Goal: Task Accomplishment & Management: Manage account settings

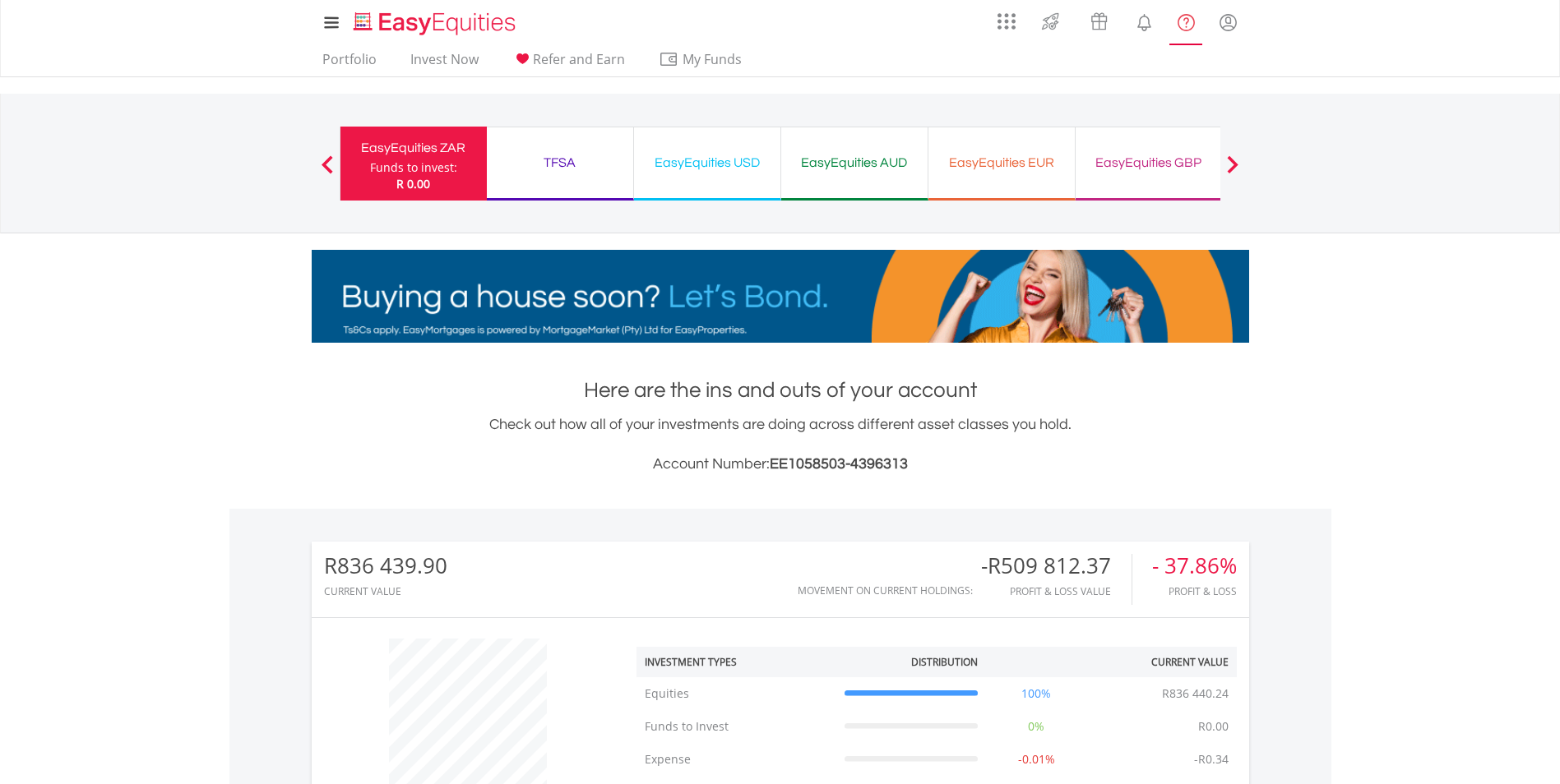
scroll to position [158, 312]
click at [369, 59] on link "Portfolio" at bounding box center [349, 63] width 68 height 25
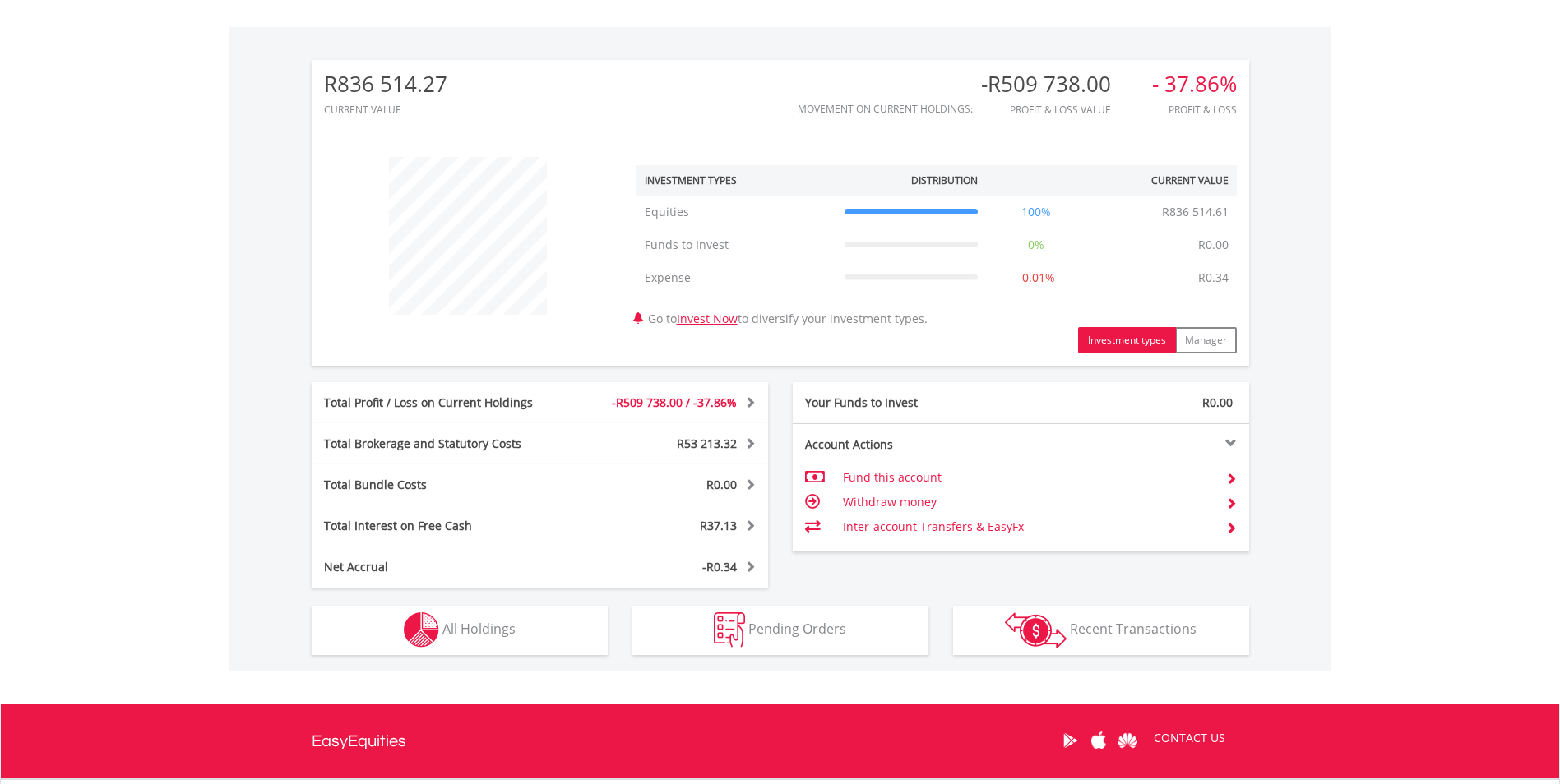
scroll to position [504, 0]
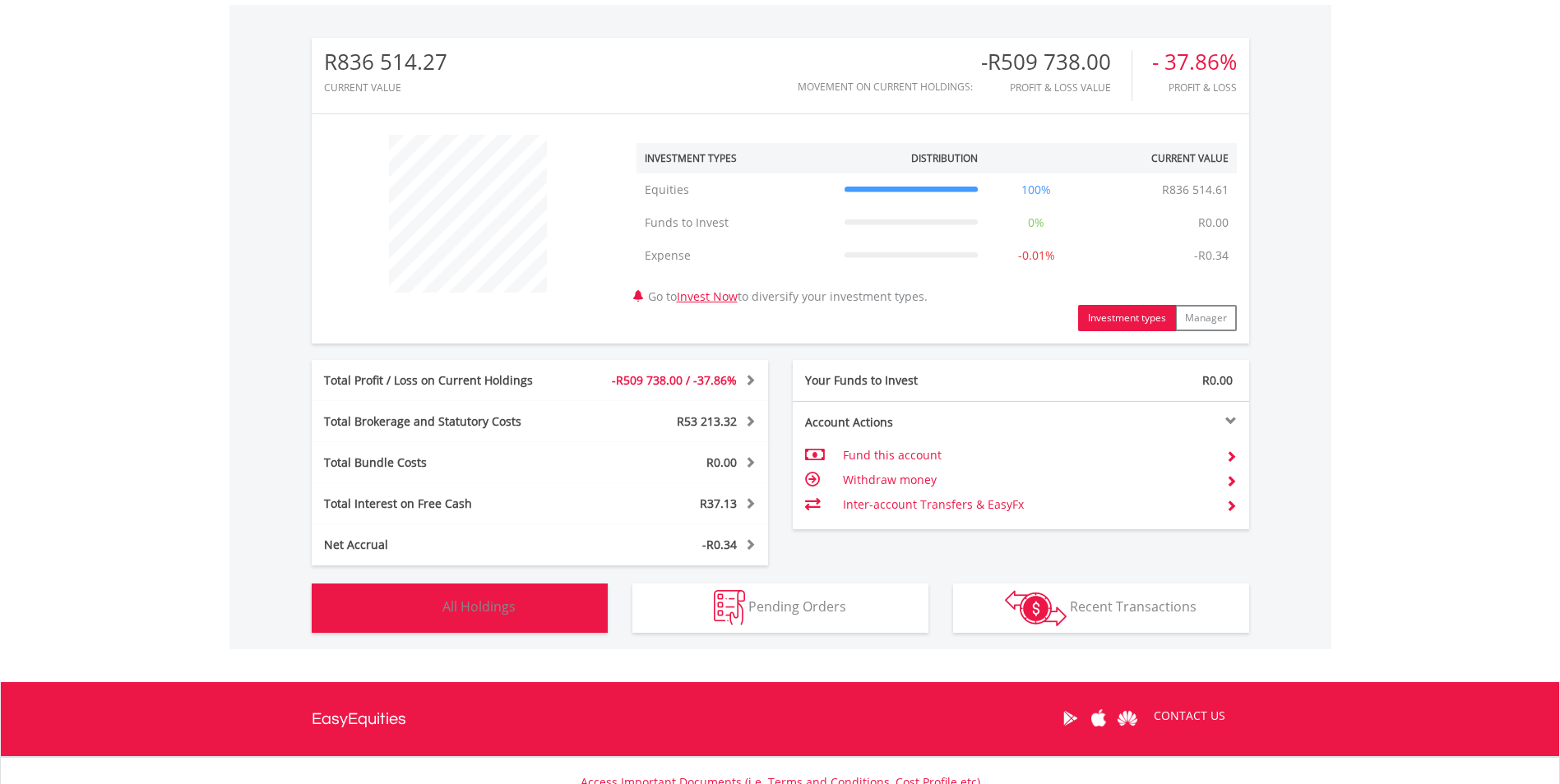
click at [499, 617] on button "Holdings All Holdings" at bounding box center [460, 608] width 296 height 49
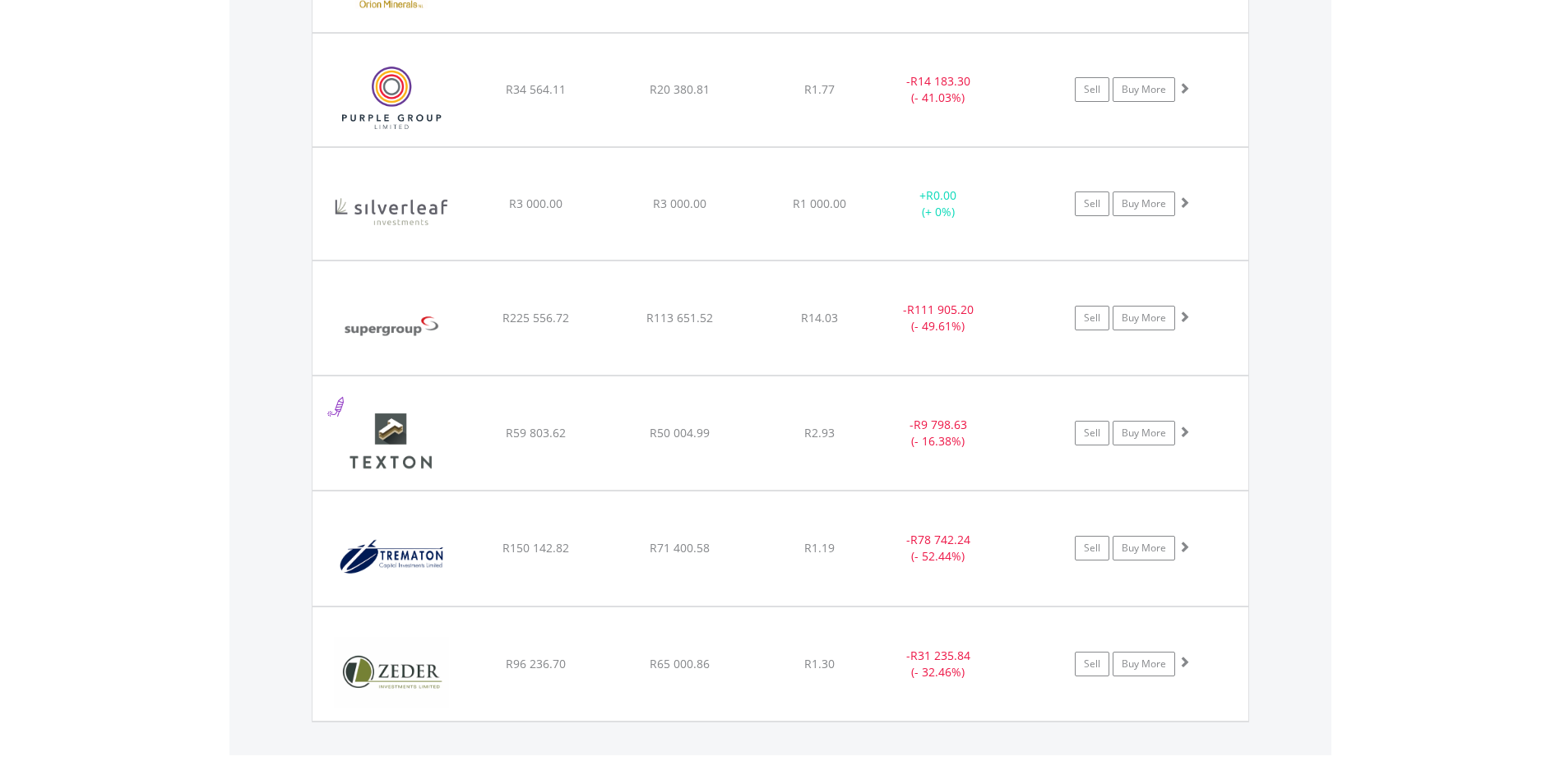
scroll to position [1942, 0]
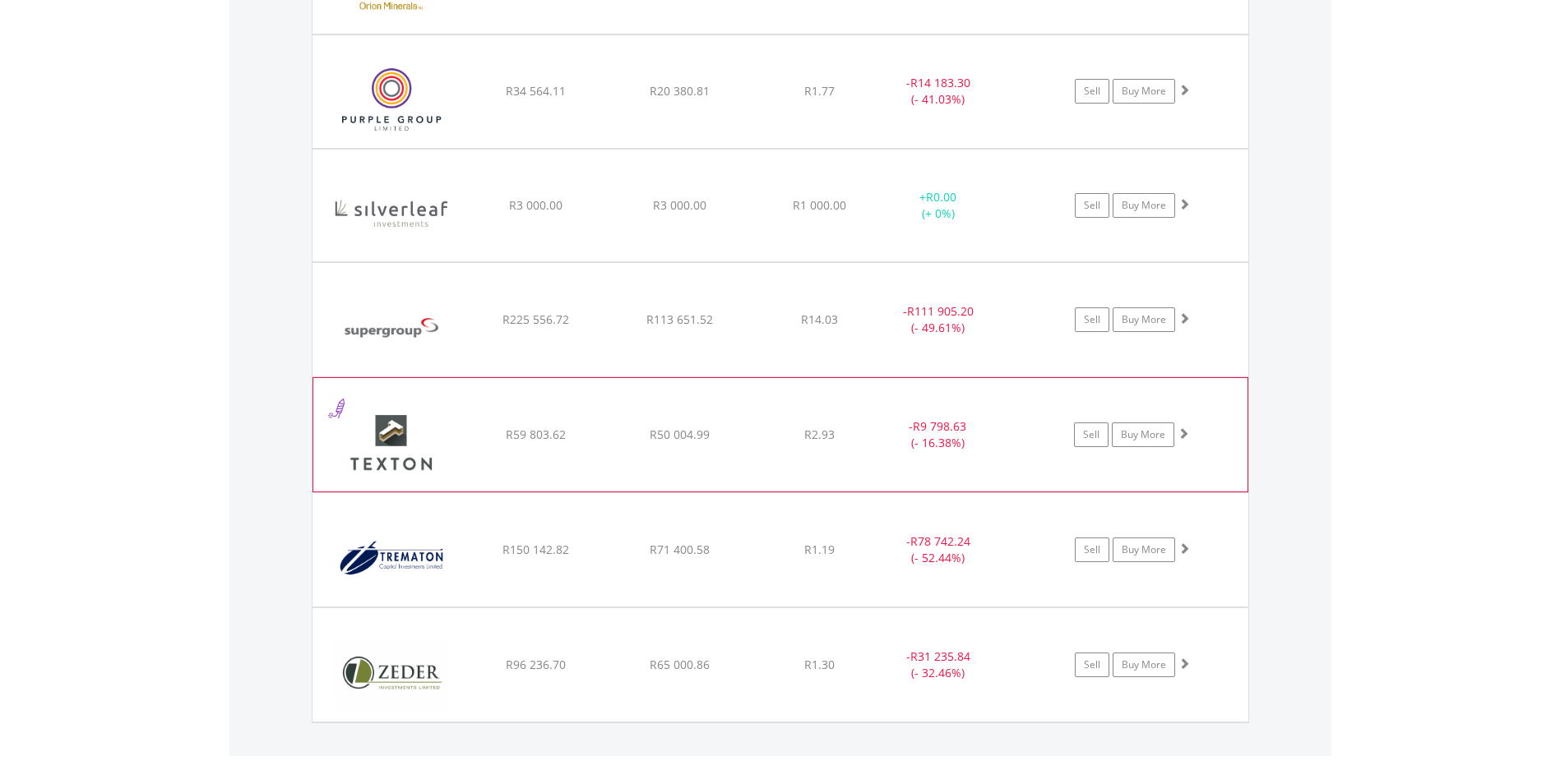
click at [1185, 433] on span at bounding box center [1182, 432] width 11 height 11
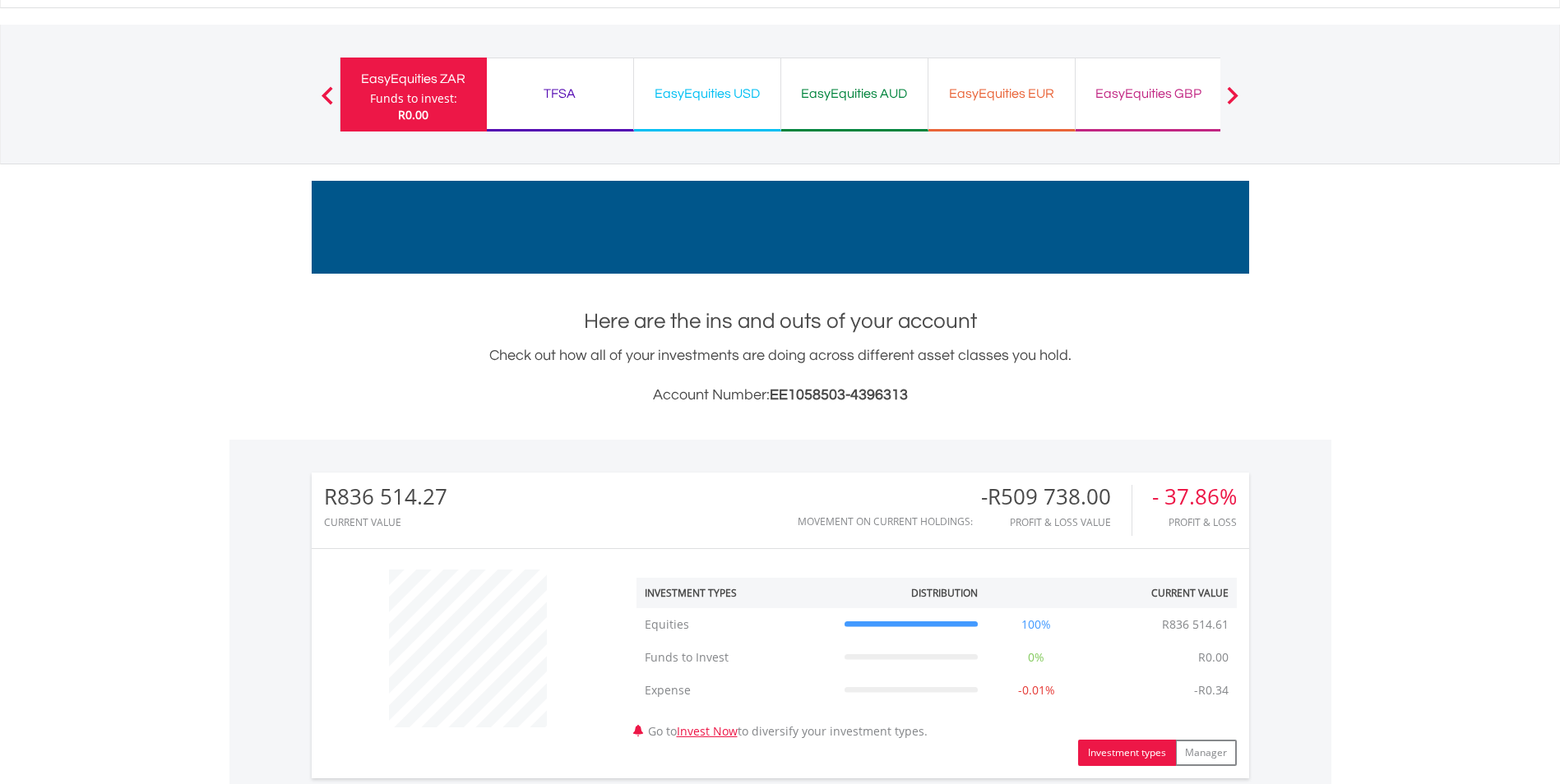
scroll to position [0, 0]
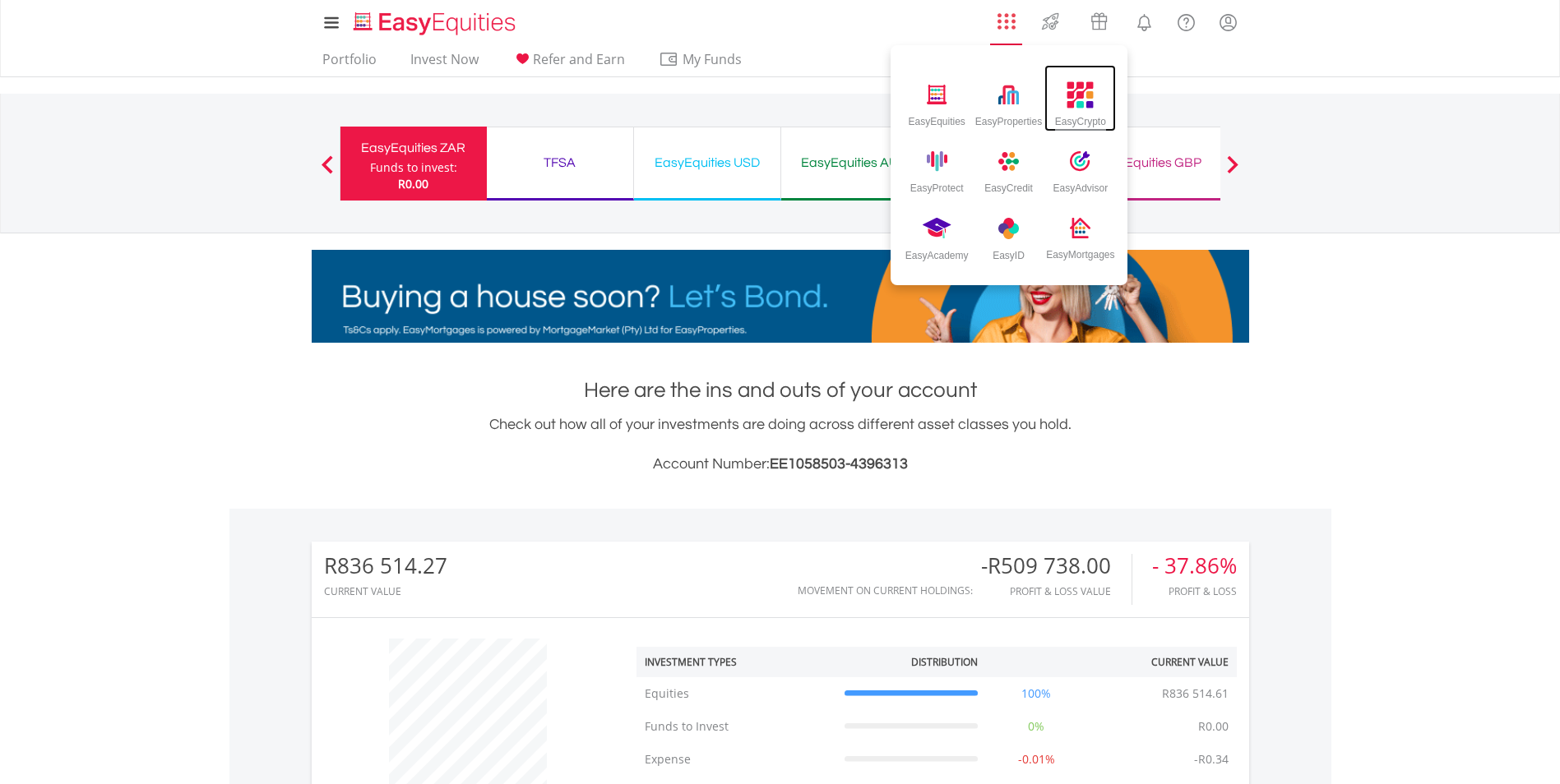
click at [1073, 94] on img at bounding box center [1080, 94] width 27 height 27
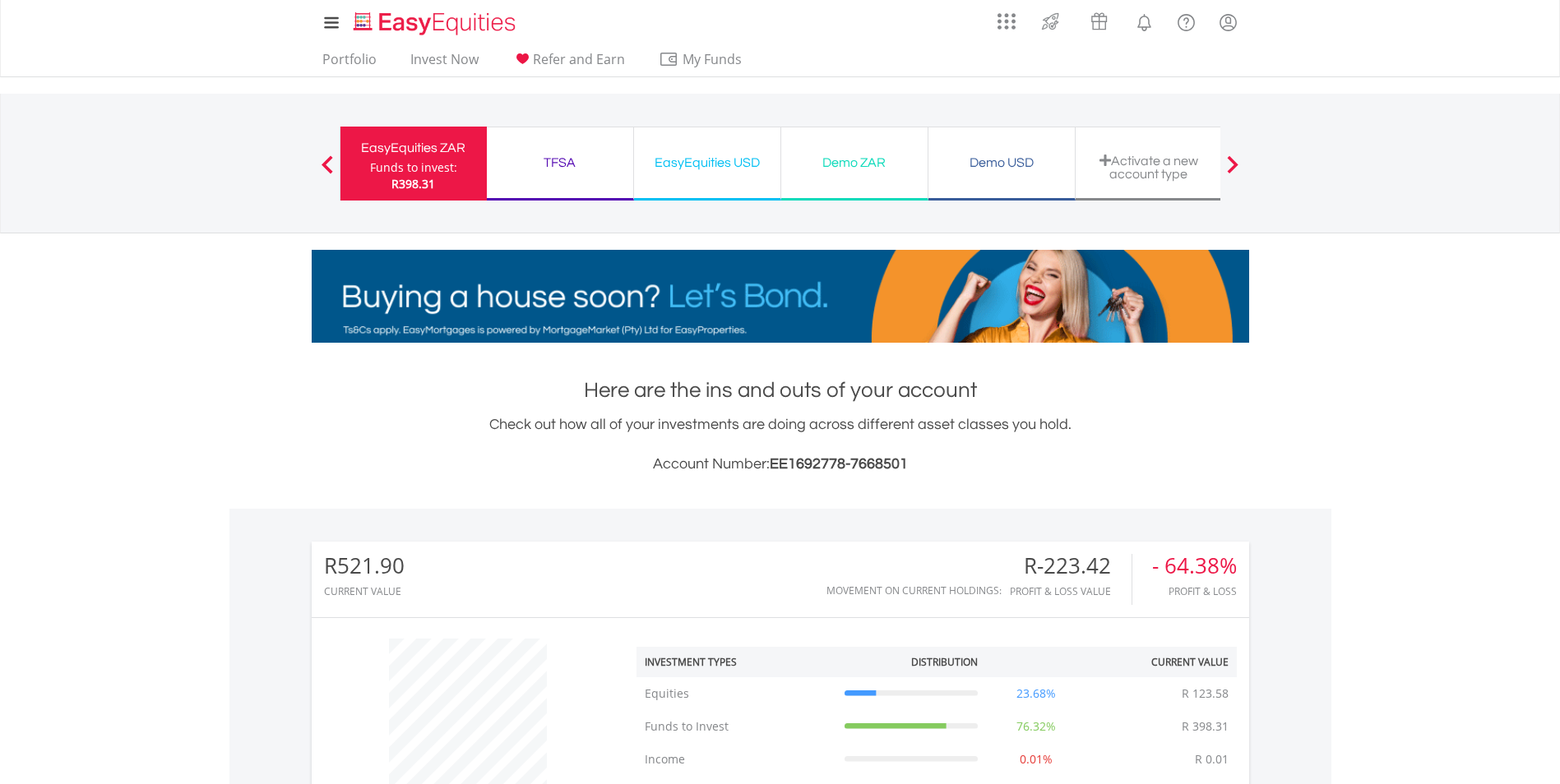
scroll to position [158, 312]
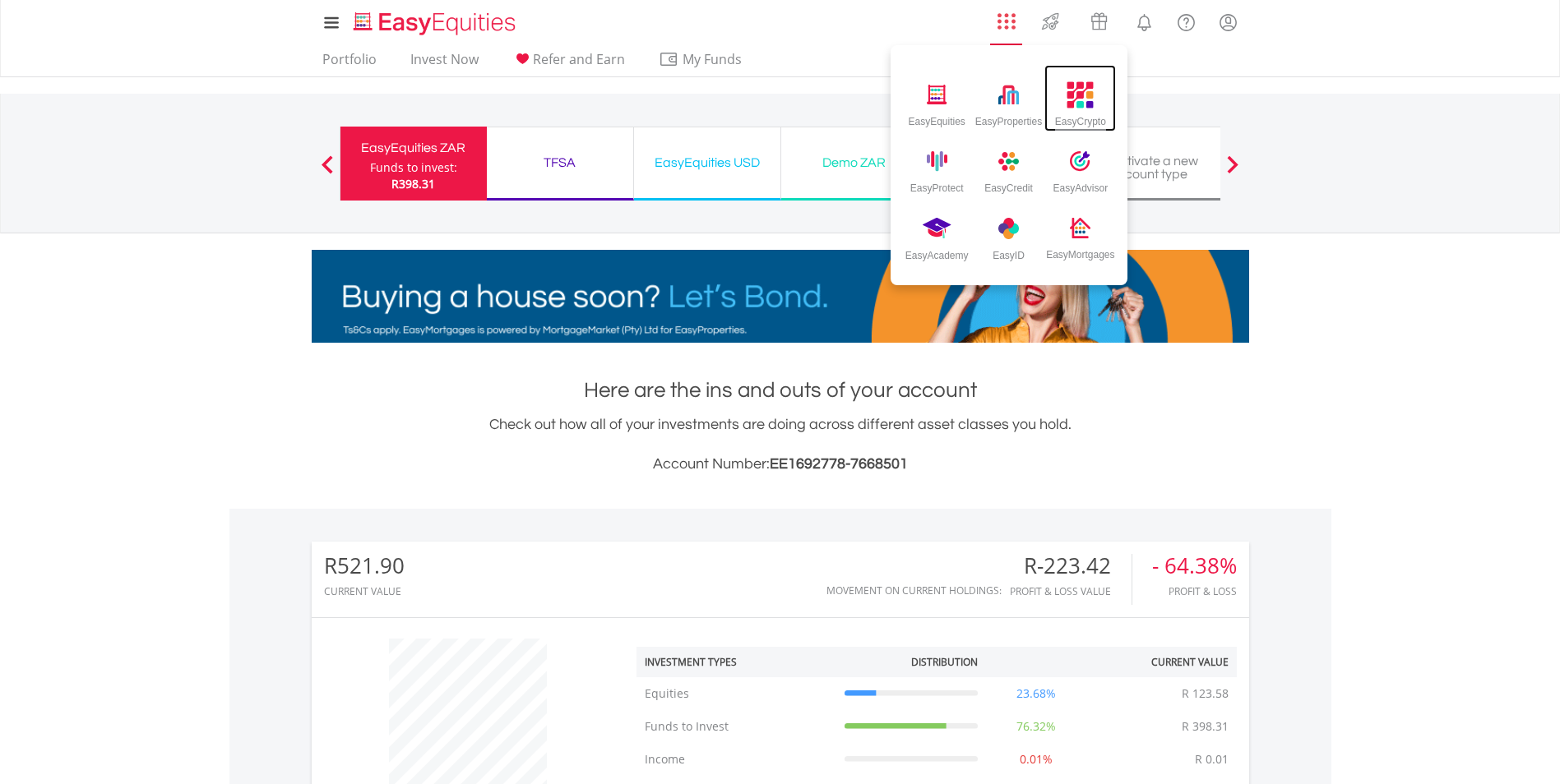
click at [1080, 103] on img at bounding box center [1080, 94] width 27 height 27
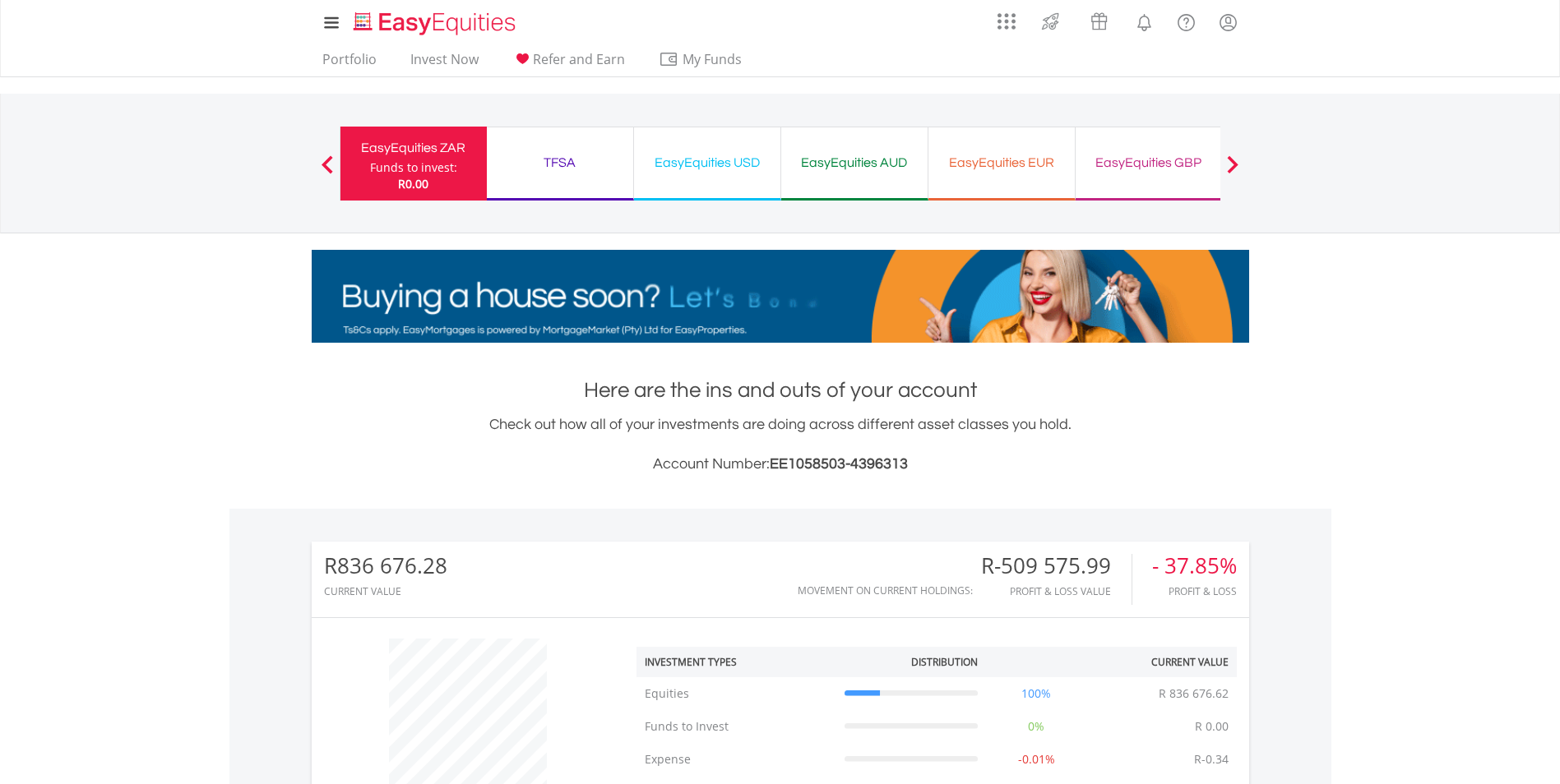
scroll to position [158, 312]
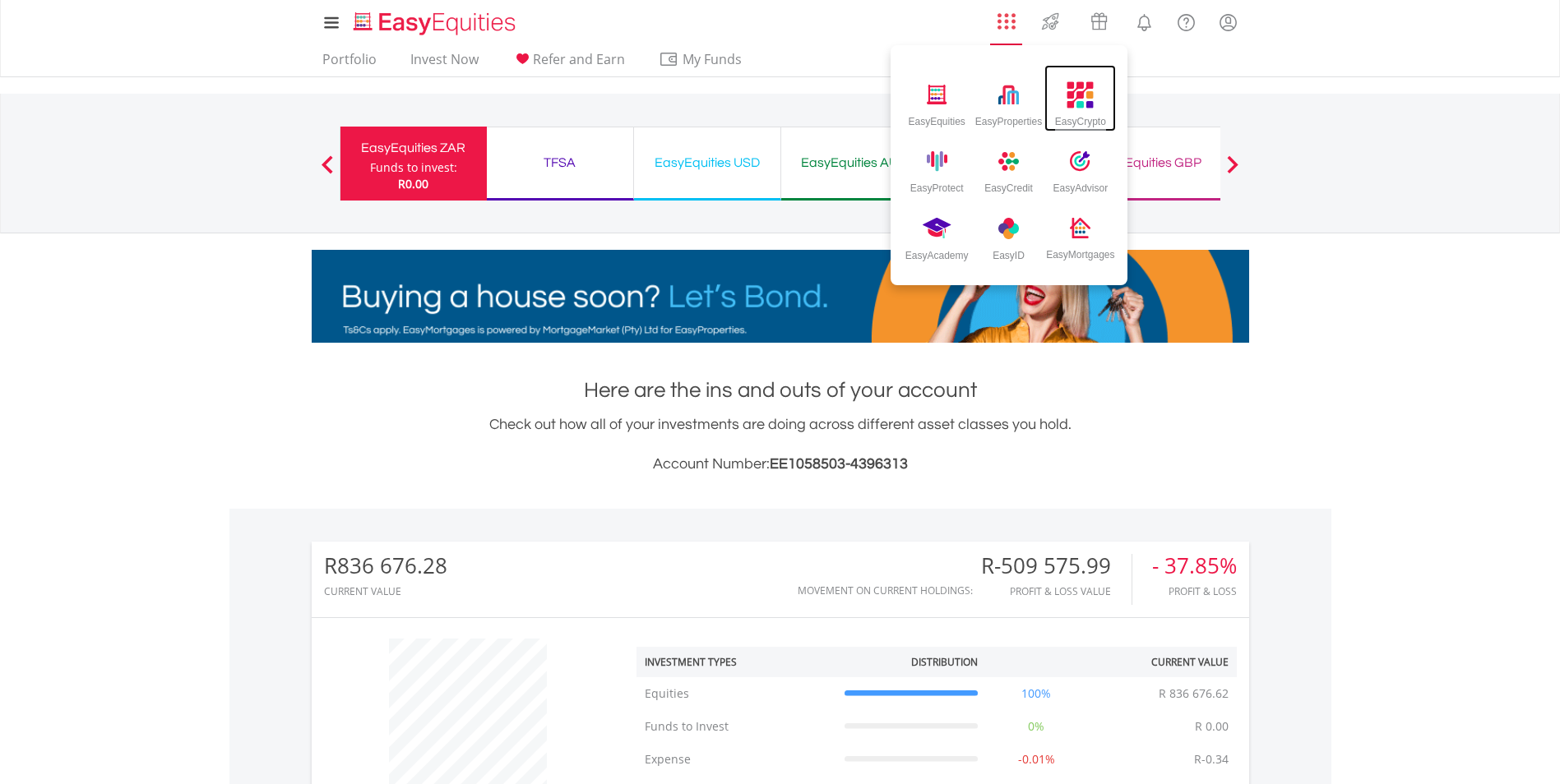
click at [1076, 93] on img at bounding box center [1080, 94] width 27 height 27
